Goal: Information Seeking & Learning: Learn about a topic

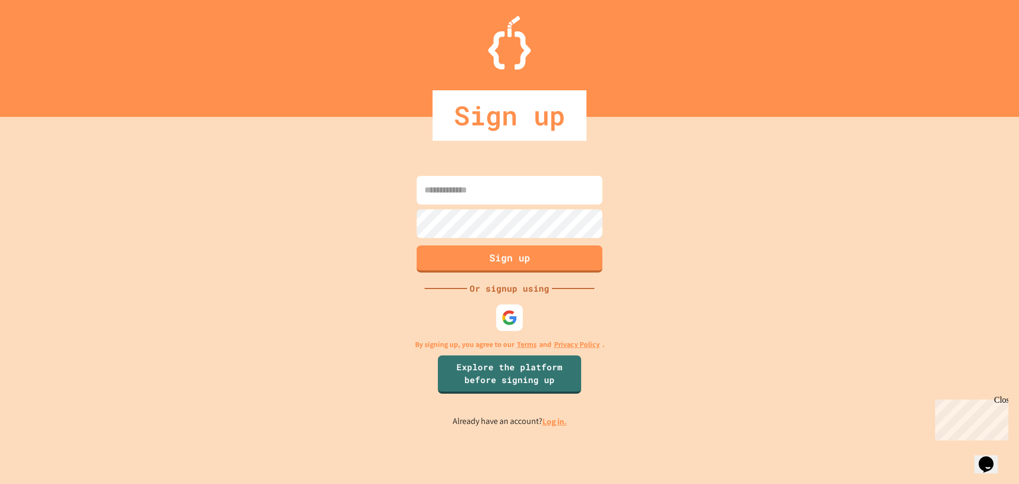
click at [506, 188] on input at bounding box center [510, 190] width 186 height 29
click at [548, 422] on link "Log in." at bounding box center [555, 421] width 24 height 11
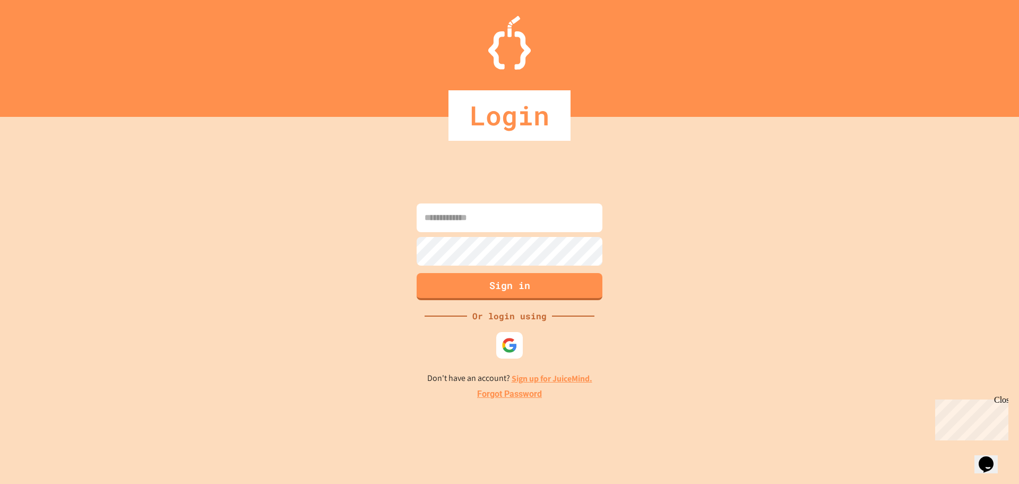
click at [507, 206] on input at bounding box center [510, 217] width 186 height 29
type input "**********"
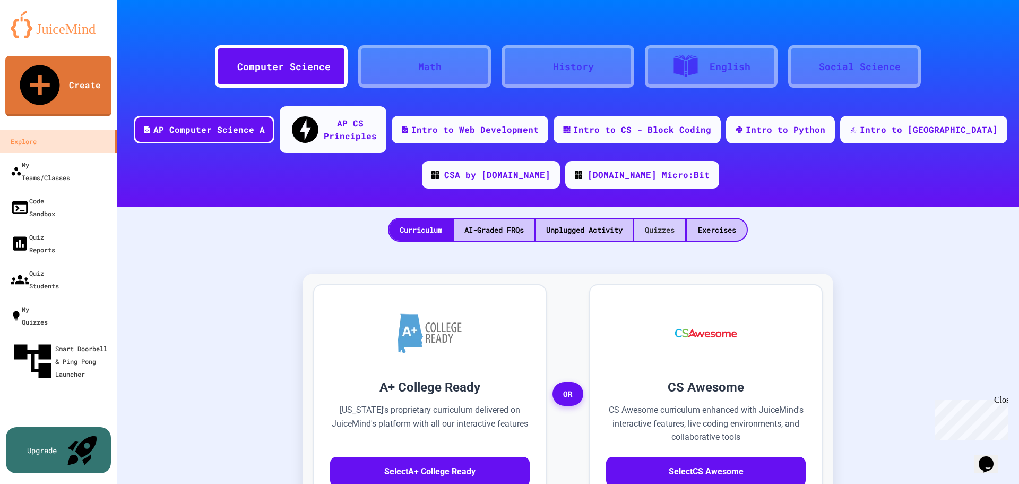
click at [656, 219] on div "Quizzes" at bounding box center [659, 230] width 51 height 22
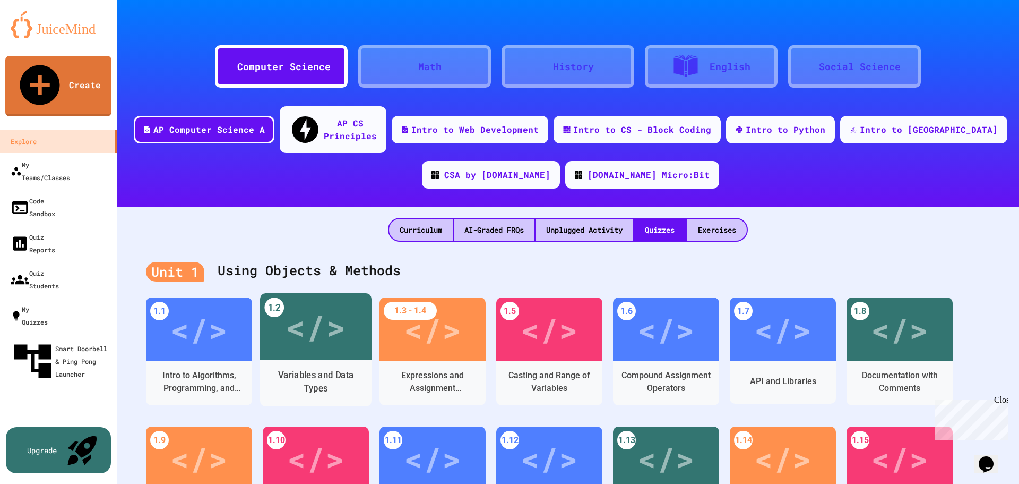
click at [306, 306] on div "</>" at bounding box center [316, 327] width 60 height 50
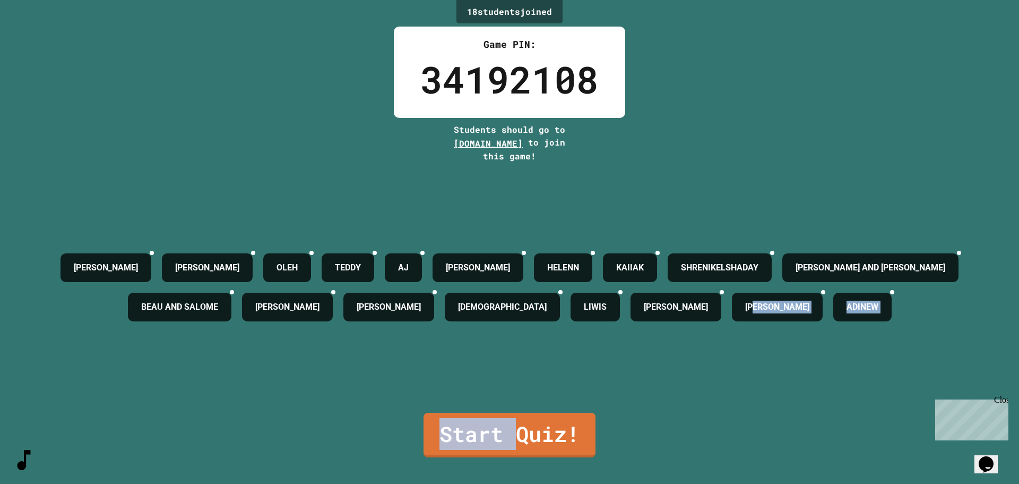
drag, startPoint x: 506, startPoint y: 419, endPoint x: 905, endPoint y: 509, distance: 409.1
click at [905, 483] on html "We are updating our servers at 9:30PM EST [DATE]. [PERSON_NAME] should continue…" at bounding box center [509, 242] width 1019 height 484
click at [504, 422] on link "Start Quiz!" at bounding box center [509, 433] width 167 height 47
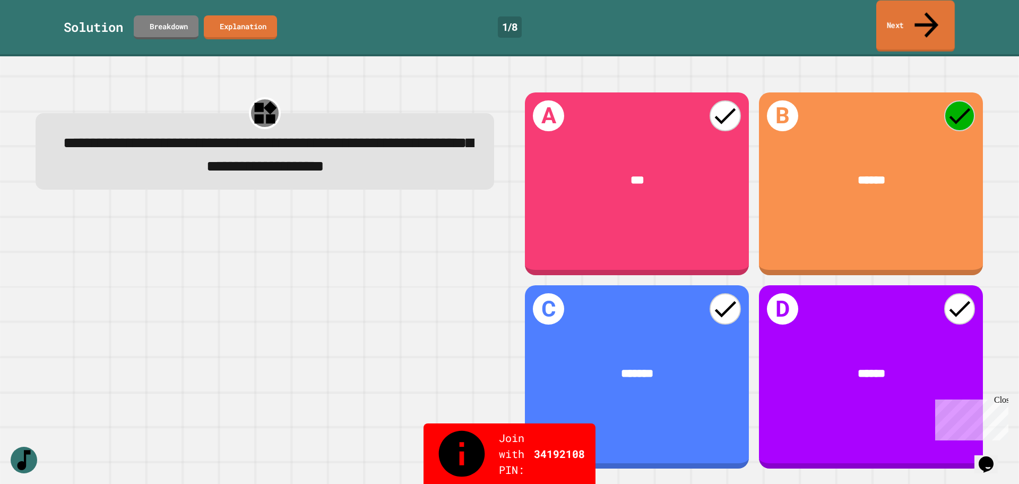
click at [905, 10] on link "Next" at bounding box center [916, 26] width 79 height 51
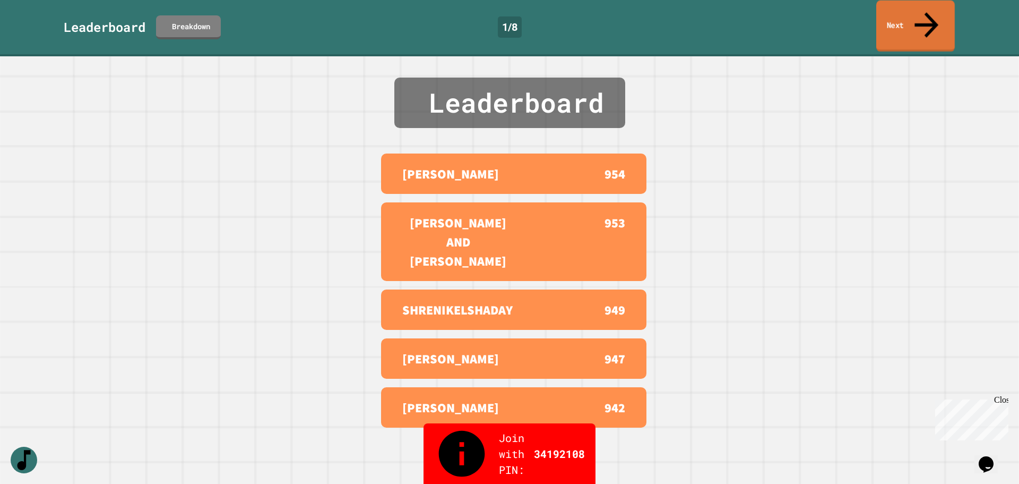
click at [902, 7] on link "Next" at bounding box center [916, 26] width 79 height 51
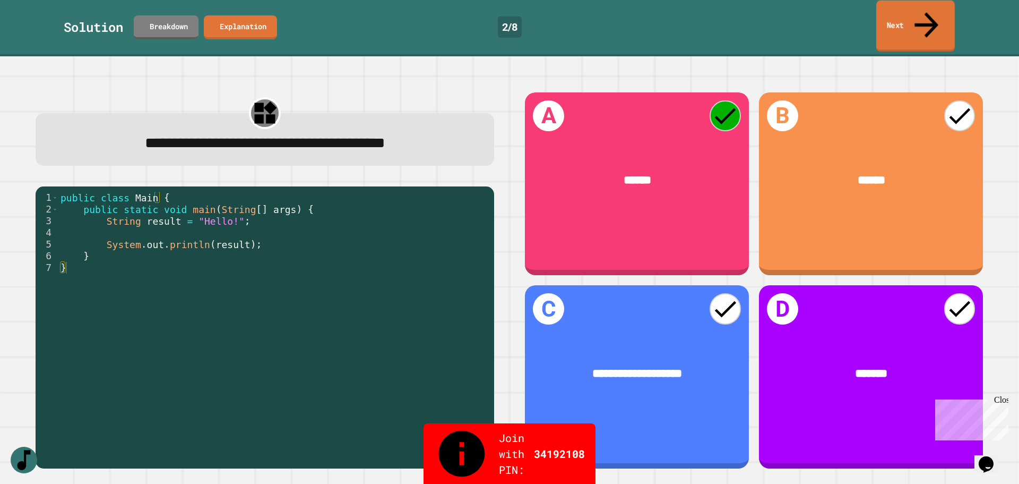
click at [905, 5] on link "Next" at bounding box center [916, 26] width 79 height 51
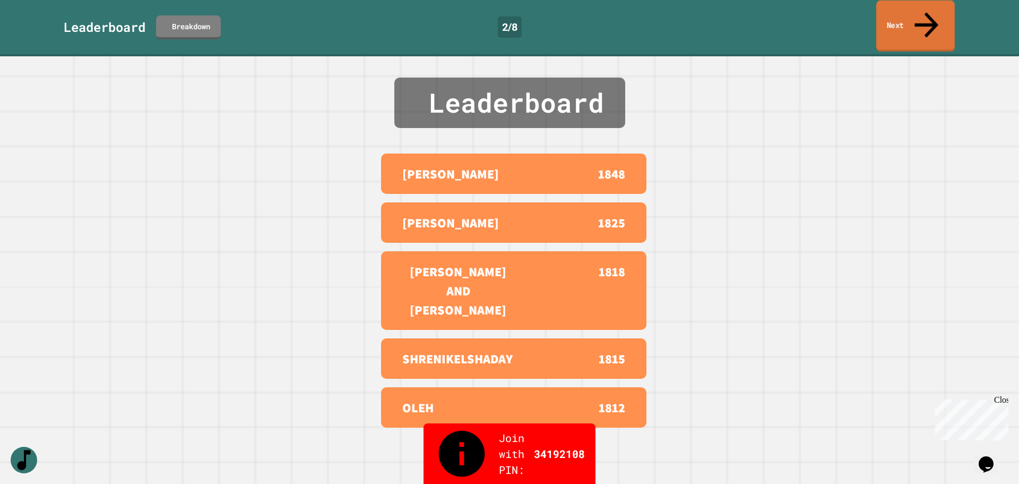
click at [917, 10] on link "Next" at bounding box center [916, 26] width 79 height 51
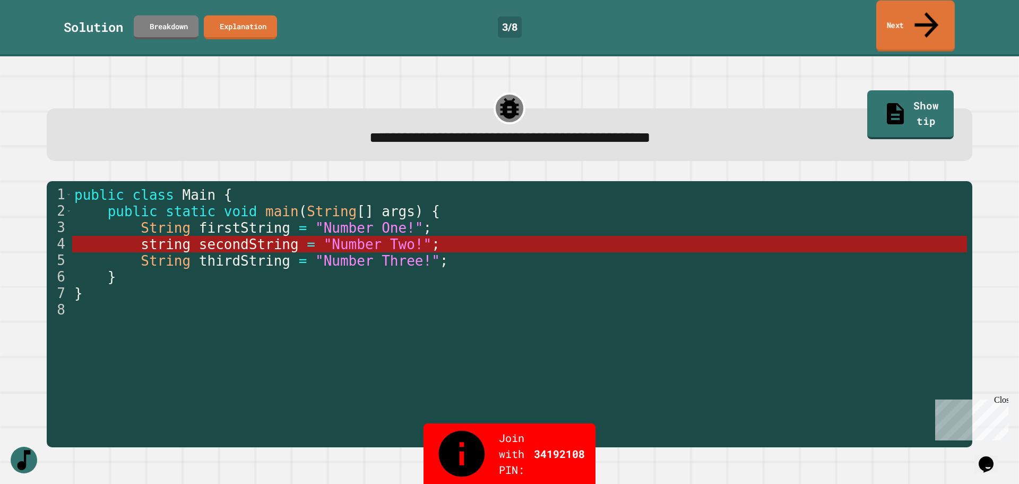
click at [929, 7] on icon at bounding box center [927, 25] width 36 height 38
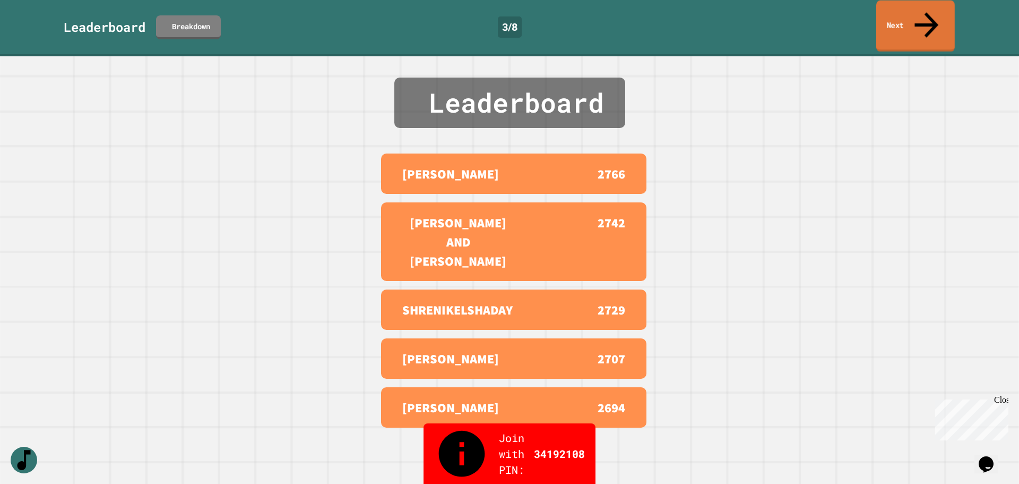
click at [918, 13] on link "Next" at bounding box center [916, 26] width 79 height 51
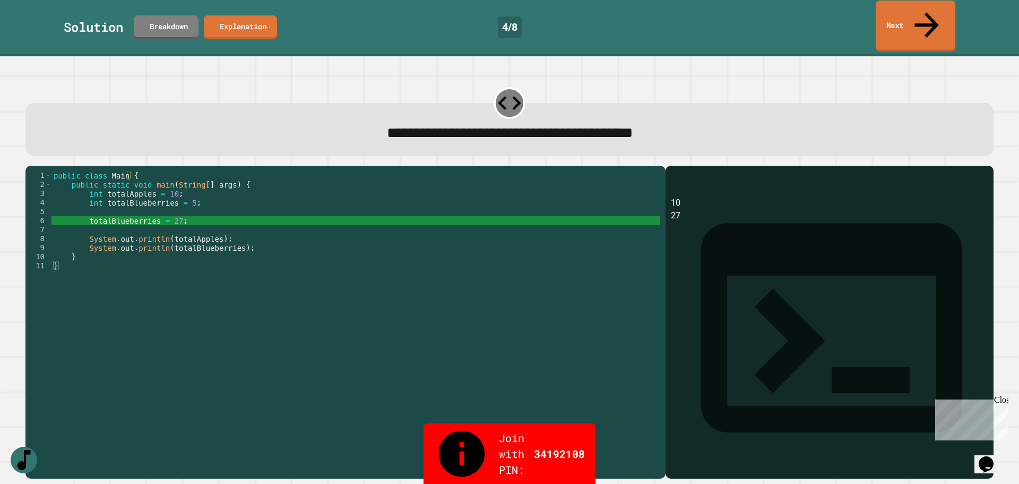
click at [918, 5] on link "Next" at bounding box center [916, 26] width 80 height 51
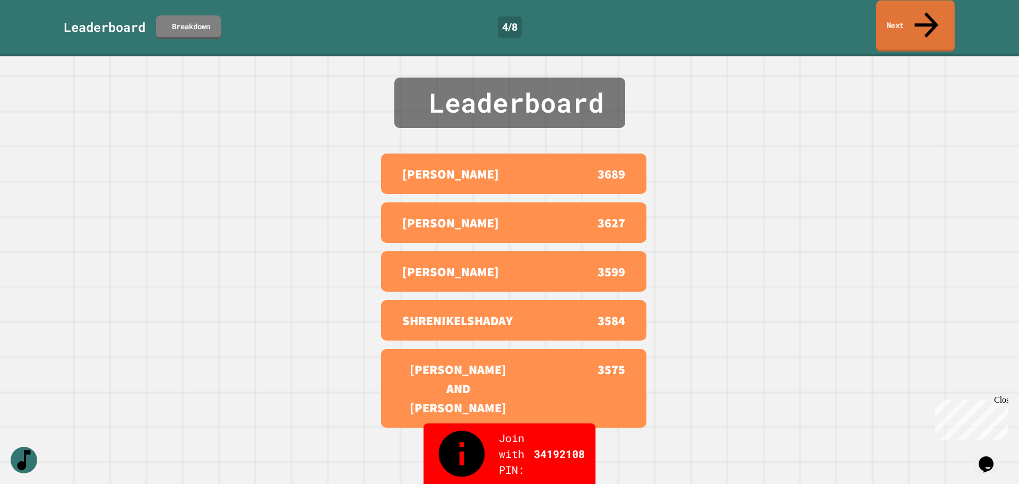
click at [900, 10] on link "Next" at bounding box center [916, 26] width 79 height 51
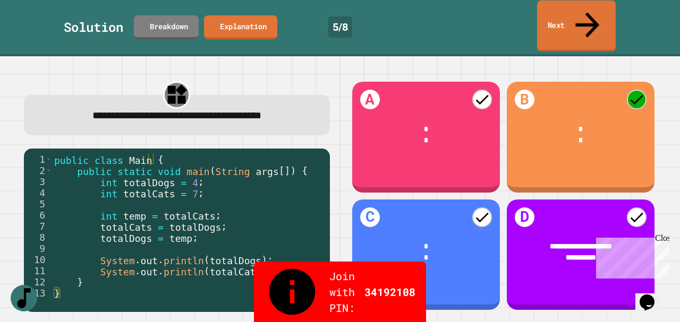
click at [564, 10] on link "Next" at bounding box center [576, 26] width 79 height 51
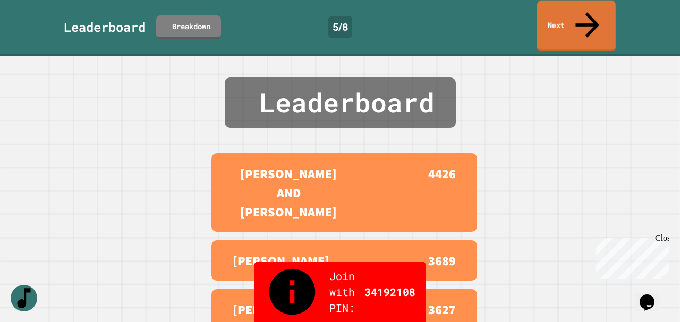
click at [545, 13] on link "Next" at bounding box center [576, 26] width 79 height 51
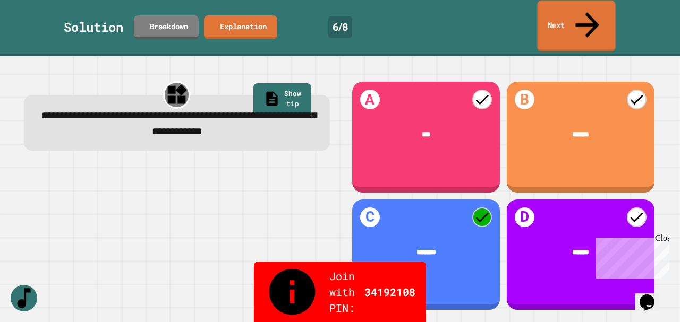
click at [568, 5] on link "Next" at bounding box center [576, 26] width 78 height 51
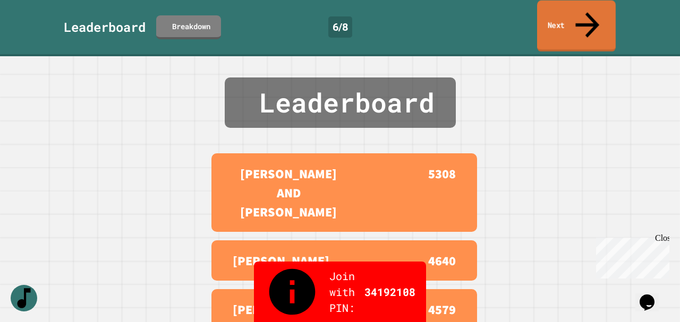
click at [585, 14] on icon at bounding box center [587, 25] width 36 height 38
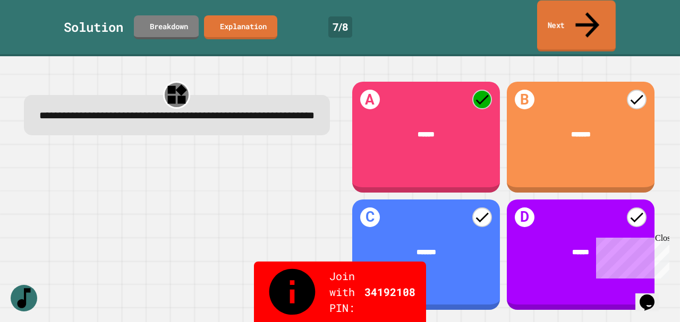
click at [540, 15] on link "Next" at bounding box center [576, 26] width 79 height 51
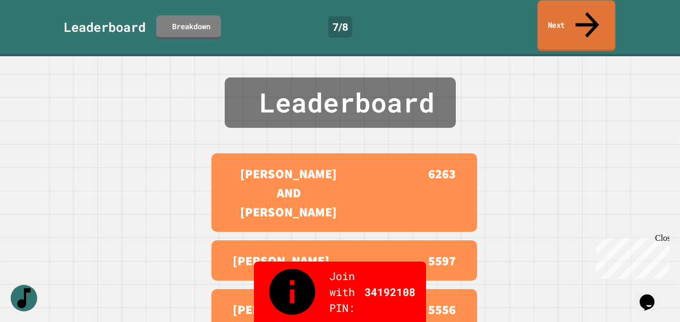
click at [598, 14] on link "Next" at bounding box center [576, 26] width 78 height 51
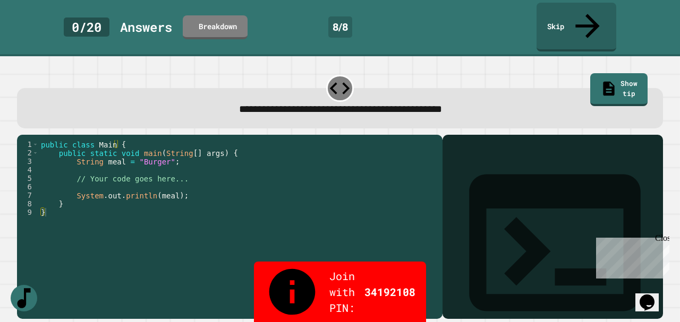
click at [448, 97] on div "**********" at bounding box center [340, 108] width 646 height 40
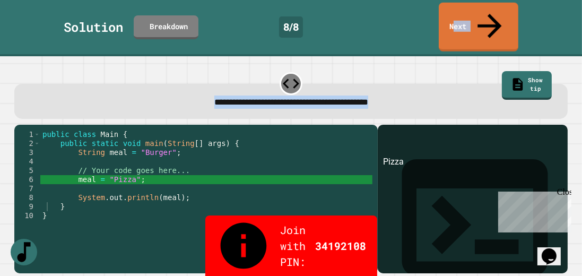
drag, startPoint x: 466, startPoint y: 11, endPoint x: 437, endPoint y: 92, distance: 85.5
click at [437, 92] on div "**********" at bounding box center [291, 138] width 582 height 276
click at [485, 18] on link "Next" at bounding box center [479, 26] width 79 height 51
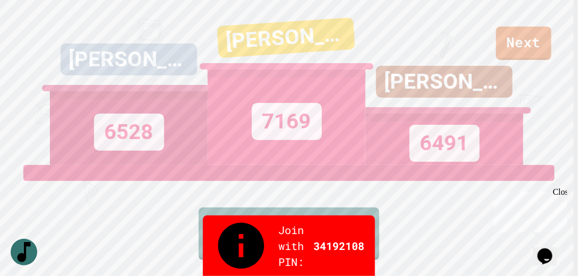
click at [519, 38] on div "[PERSON_NAME] 6491" at bounding box center [444, 82] width 158 height 165
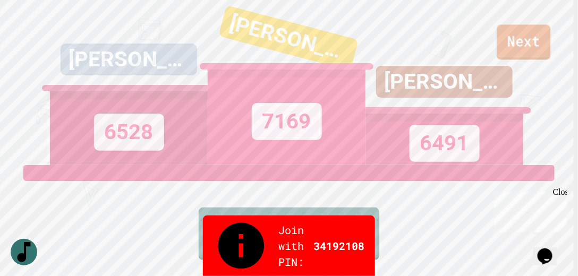
click at [527, 42] on link "Next" at bounding box center [523, 41] width 54 height 35
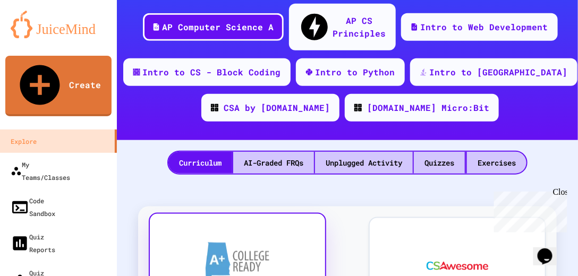
scroll to position [182, 0]
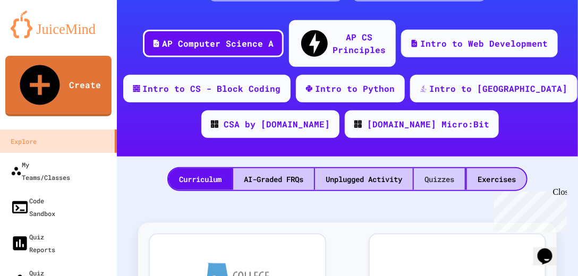
click at [436, 168] on div "Quizzes" at bounding box center [439, 179] width 51 height 22
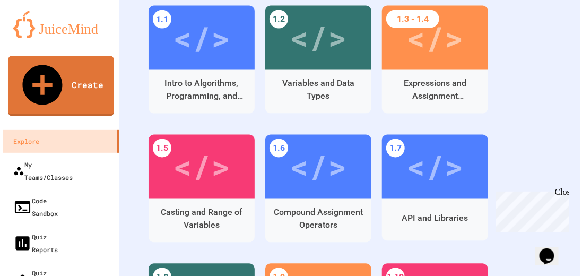
scroll to position [425, 0]
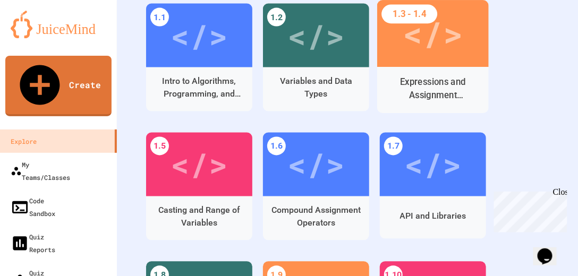
click at [456, 73] on div "Expressions and Assignment Statements" at bounding box center [432, 89] width 111 height 32
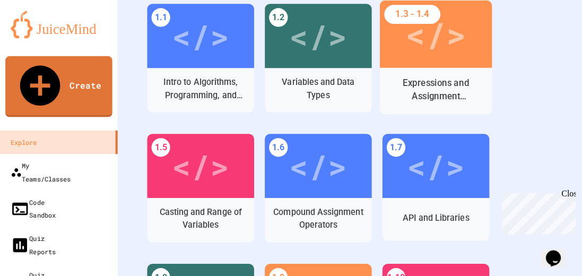
scroll to position [478, 0]
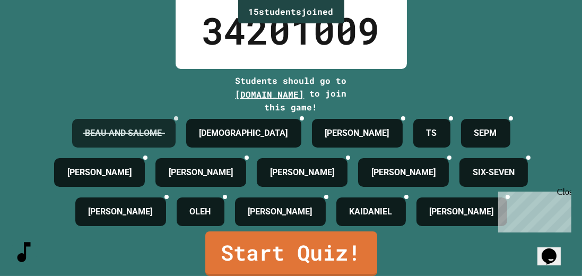
scroll to position [81, 0]
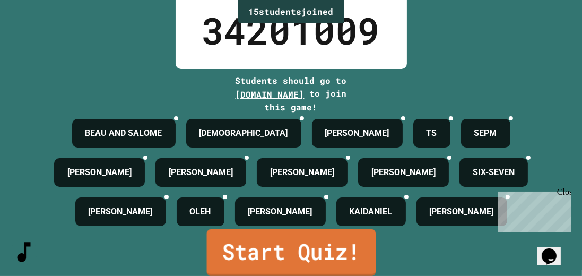
click at [230, 253] on link "Start Quiz!" at bounding box center [291, 252] width 169 height 47
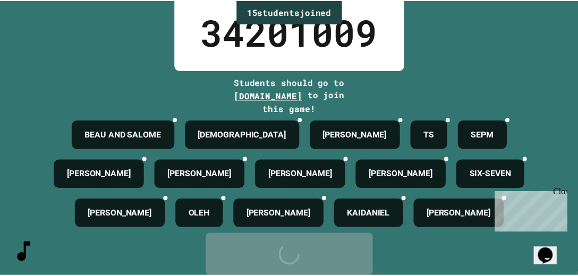
scroll to position [0, 0]
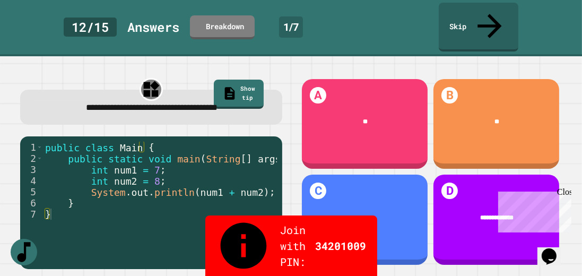
drag, startPoint x: 568, startPoint y: 192, endPoint x: 1063, endPoint y: 364, distance: 524.4
click at [568, 192] on div "Close" at bounding box center [563, 193] width 13 height 13
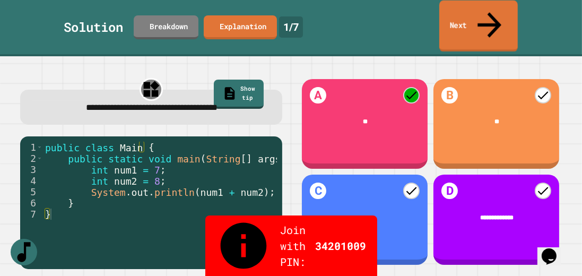
click at [478, 9] on link "Next" at bounding box center [479, 26] width 79 height 51
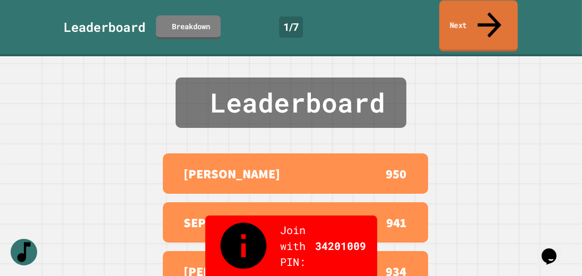
click at [480, 17] on link "Next" at bounding box center [479, 26] width 79 height 51
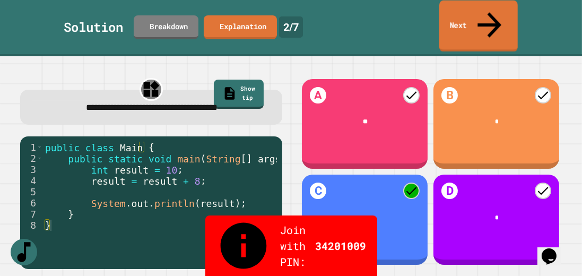
click at [497, 15] on link "Next" at bounding box center [479, 26] width 79 height 51
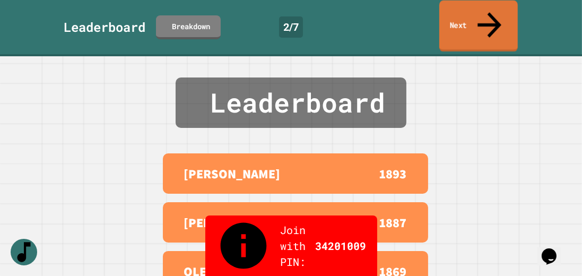
click at [497, 13] on link "Next" at bounding box center [479, 26] width 79 height 51
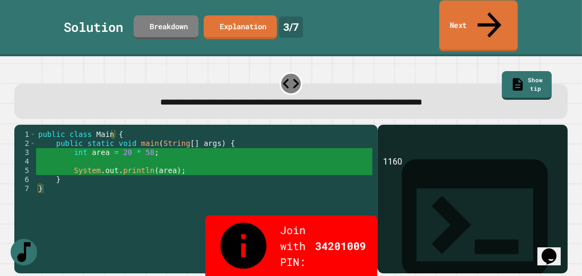
click at [476, 9] on link "Next" at bounding box center [479, 26] width 79 height 51
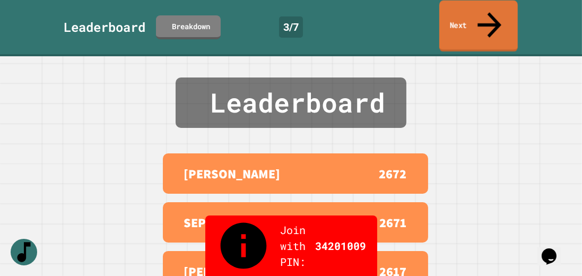
click at [483, 13] on link "Next" at bounding box center [479, 26] width 79 height 51
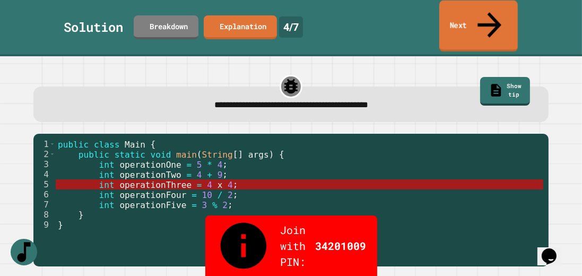
click at [478, 14] on link "Next" at bounding box center [479, 26] width 79 height 51
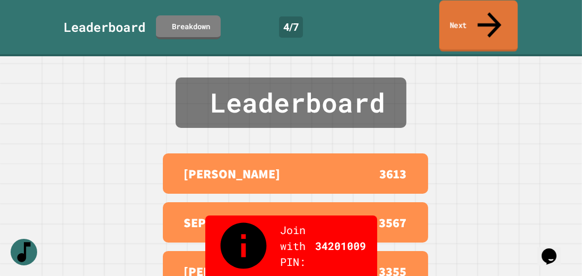
click at [478, 14] on link "Next" at bounding box center [479, 26] width 79 height 51
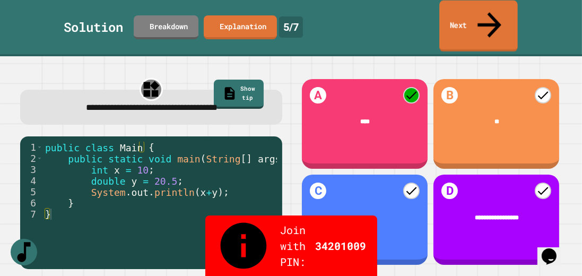
click at [461, 11] on link "Next" at bounding box center [479, 26] width 79 height 51
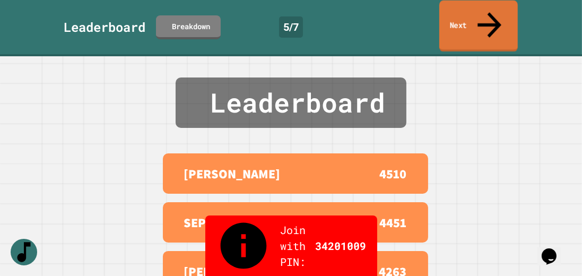
click at [467, 15] on link "Next" at bounding box center [479, 26] width 79 height 51
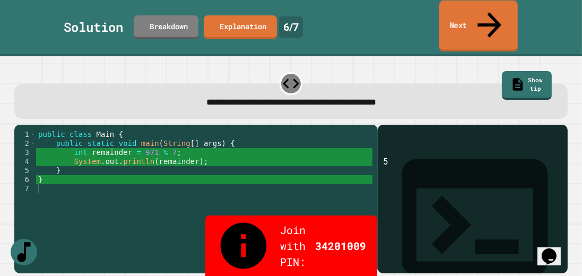
click at [462, 14] on link "Next" at bounding box center [479, 26] width 79 height 51
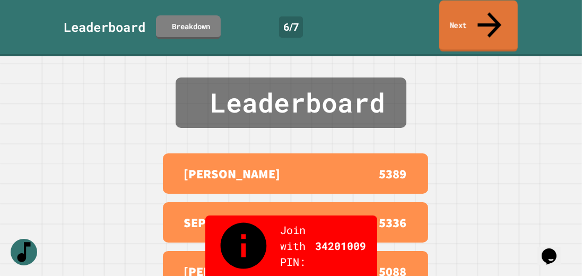
click at [462, 13] on link "Next" at bounding box center [479, 26] width 79 height 51
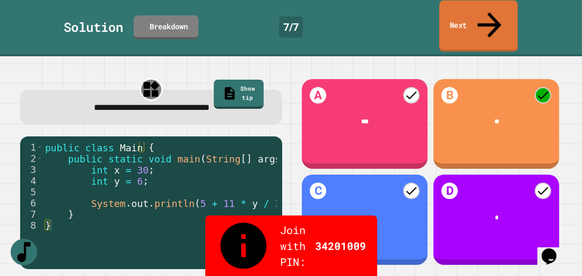
click at [500, 9] on link "Next" at bounding box center [479, 26] width 79 height 51
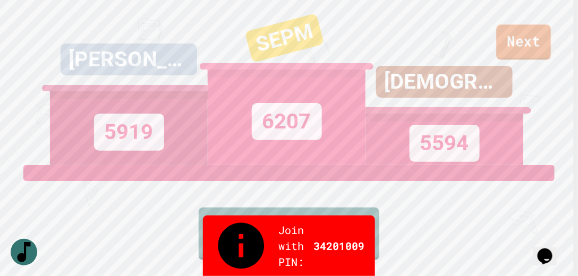
click at [530, 41] on link "Next" at bounding box center [523, 41] width 55 height 35
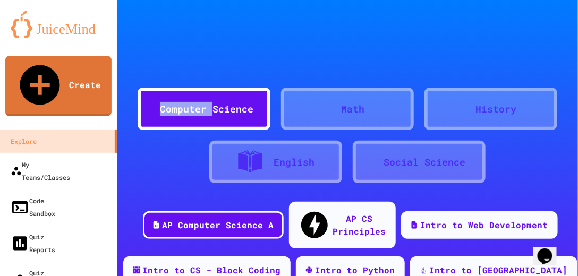
click at [546, 28] on div "My Notifications" at bounding box center [546, 26] width 0 height 14
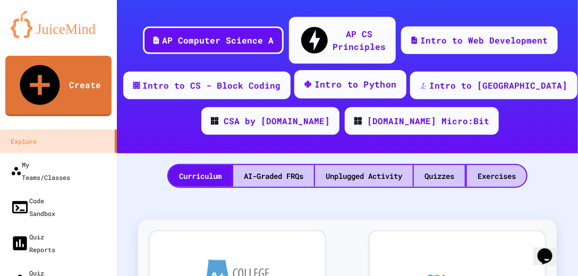
scroll to position [182, 0]
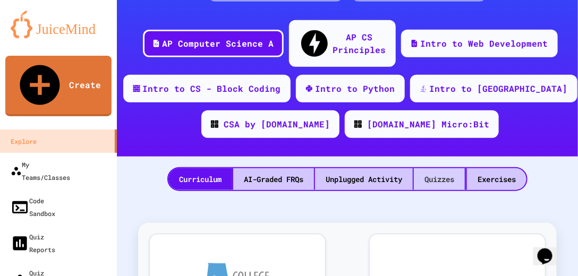
click at [439, 168] on div "Quizzes" at bounding box center [439, 179] width 51 height 22
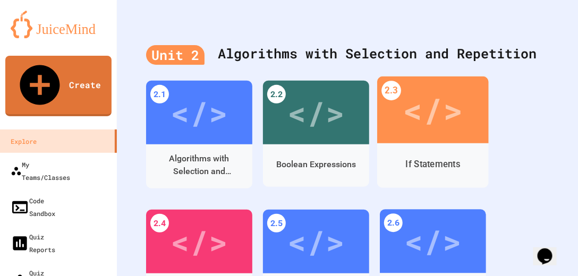
click at [443, 138] on div "</>" at bounding box center [432, 109] width 111 height 67
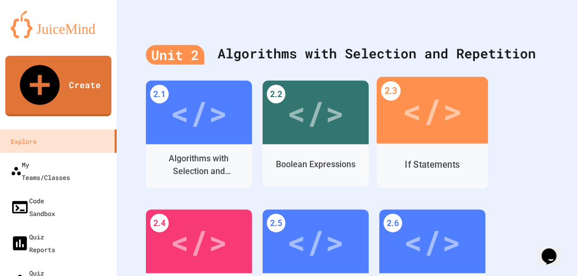
scroll to position [623, 0]
